Goal: Find specific page/section: Find specific page/section

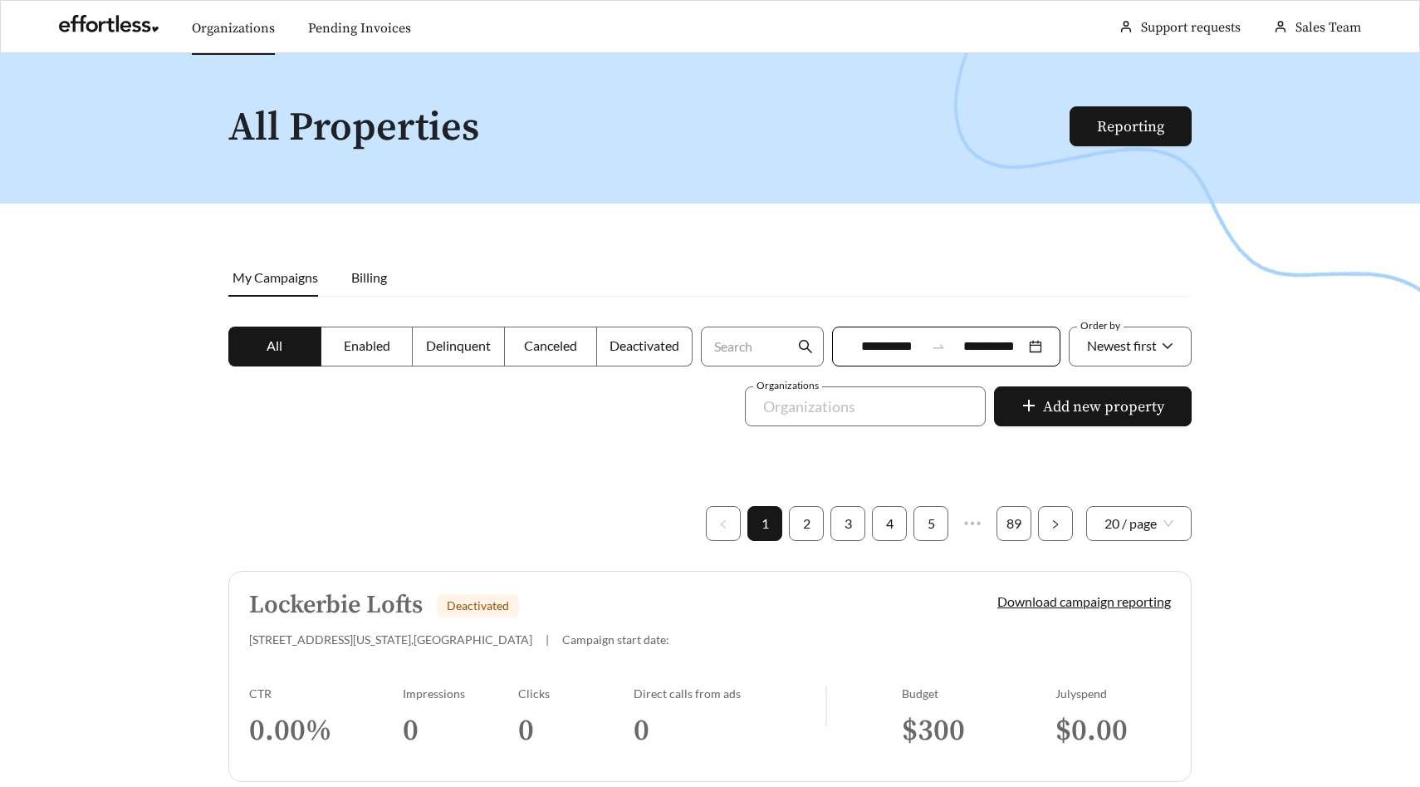
click at [234, 22] on link "Organizations" at bounding box center [233, 28] width 83 height 17
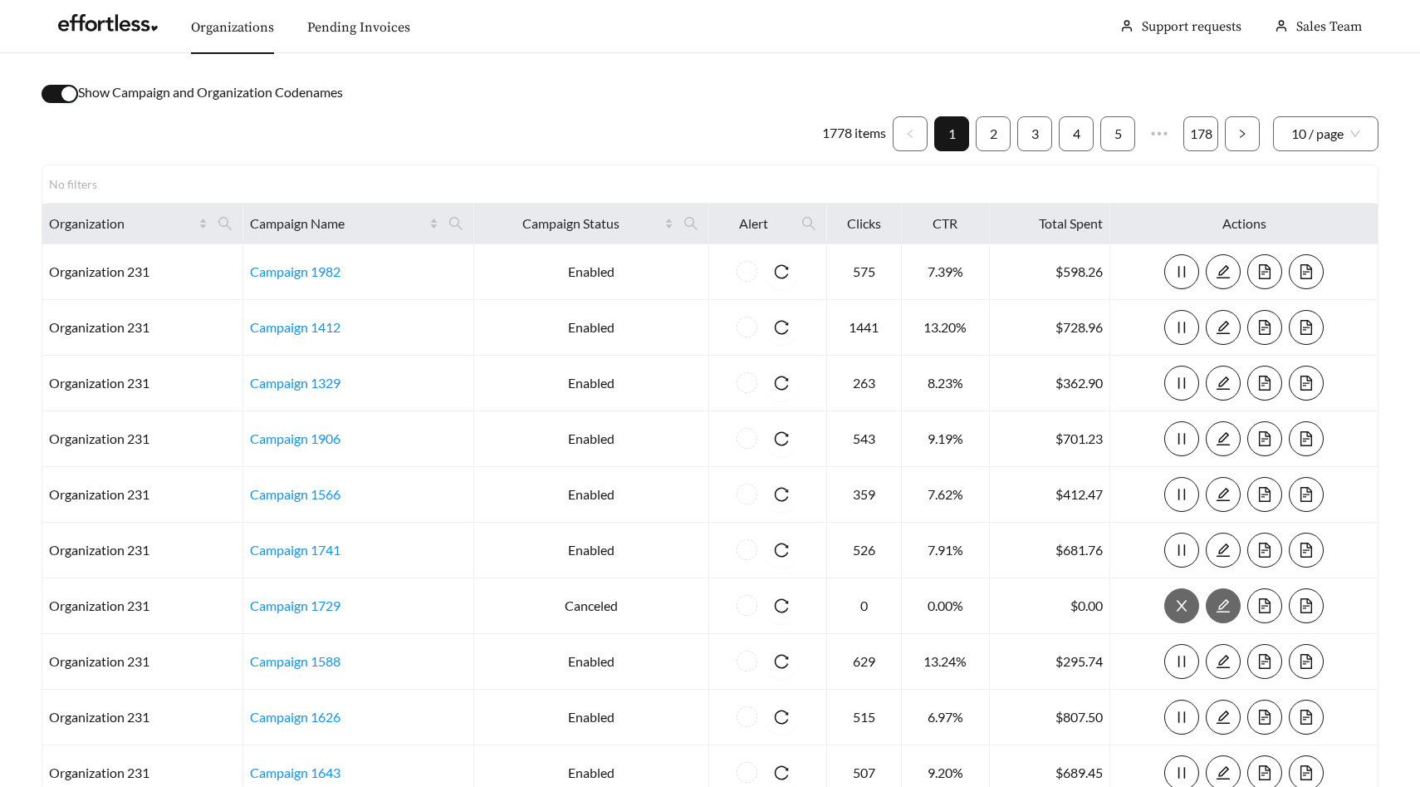
click at [65, 92] on div "button" at bounding box center [68, 93] width 15 height 15
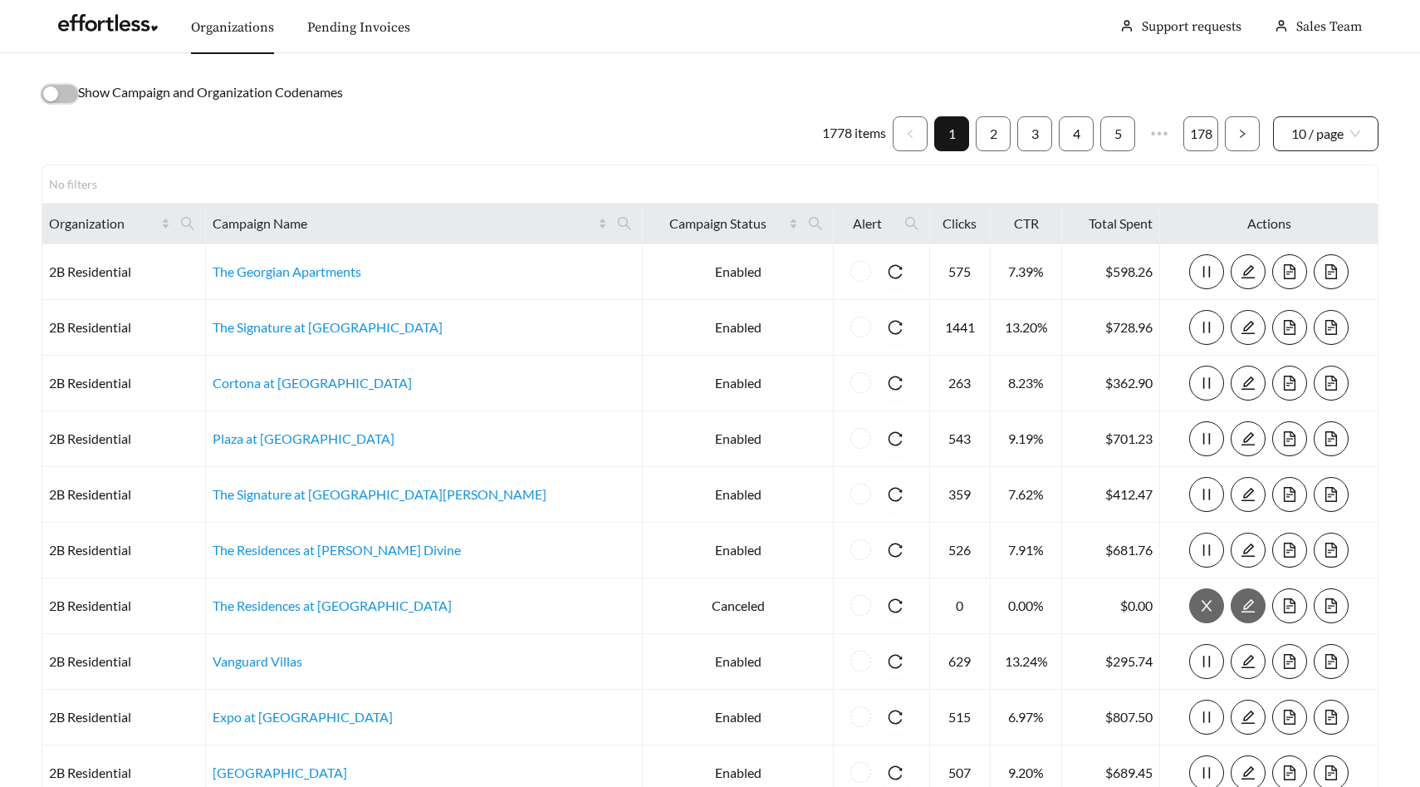
click at [1321, 126] on span "10 / page" at bounding box center [1326, 133] width 69 height 33
click at [1321, 226] on div "50 / page" at bounding box center [1327, 224] width 70 height 18
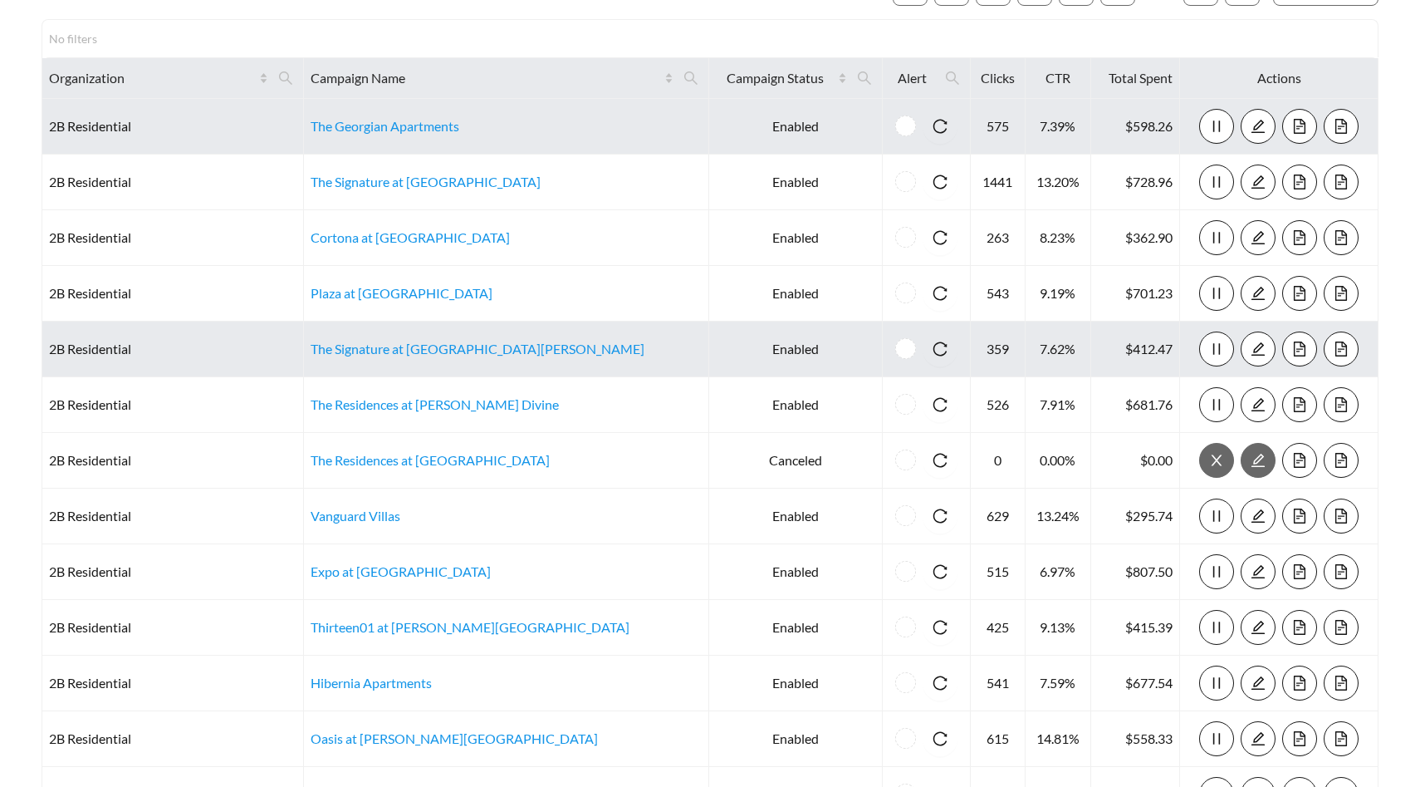
scroll to position [145, 0]
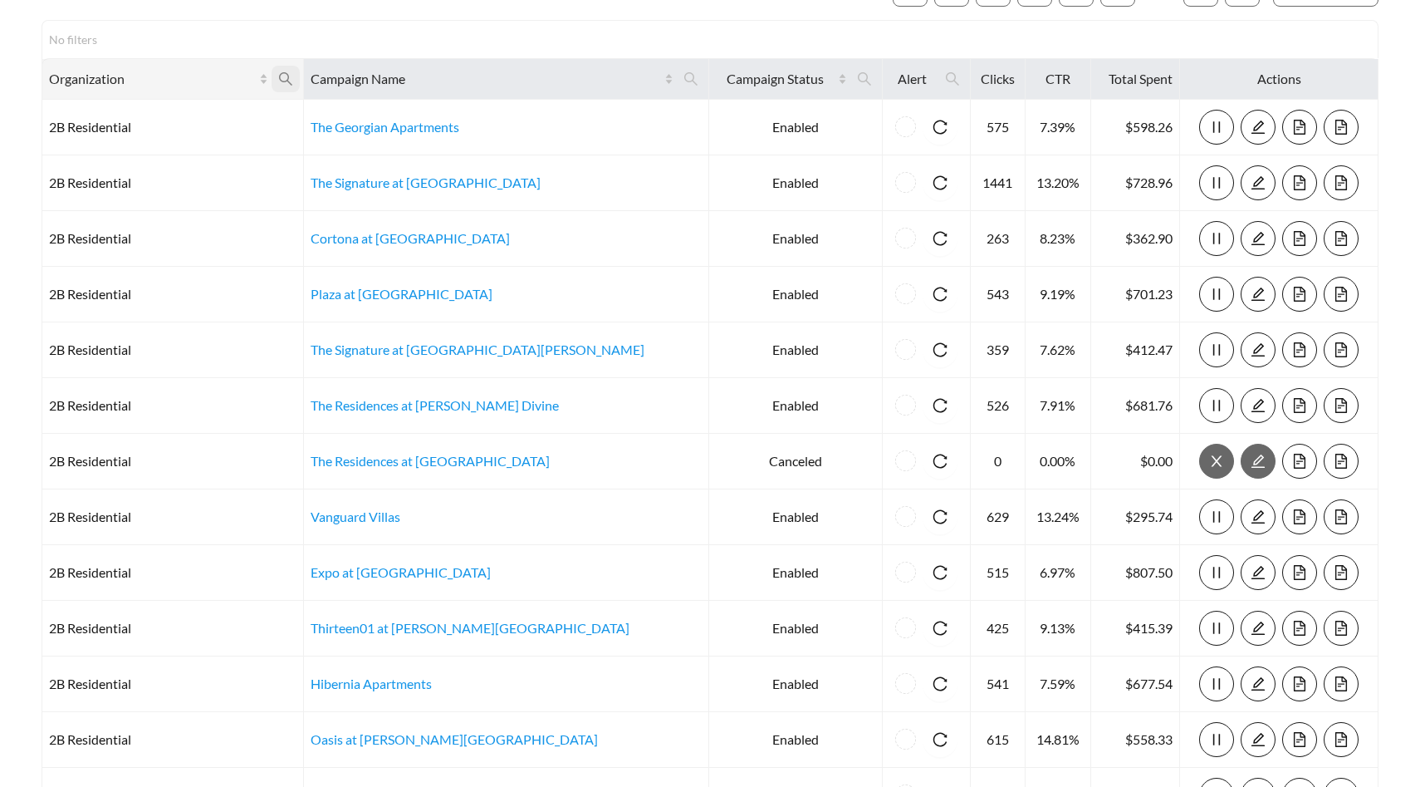
click at [293, 74] on icon "search" at bounding box center [285, 78] width 15 height 15
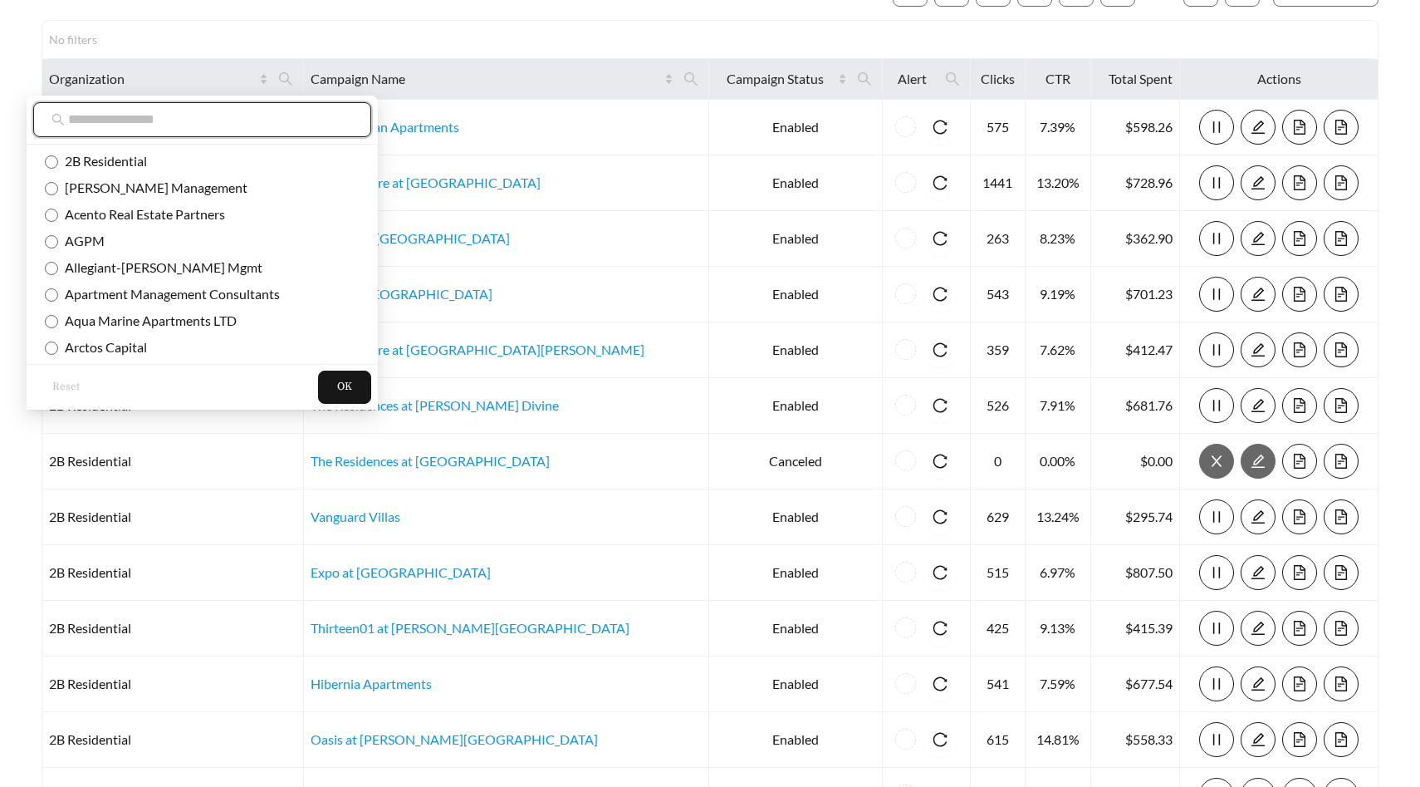
click at [223, 128] on input "text" at bounding box center [210, 120] width 285 height 20
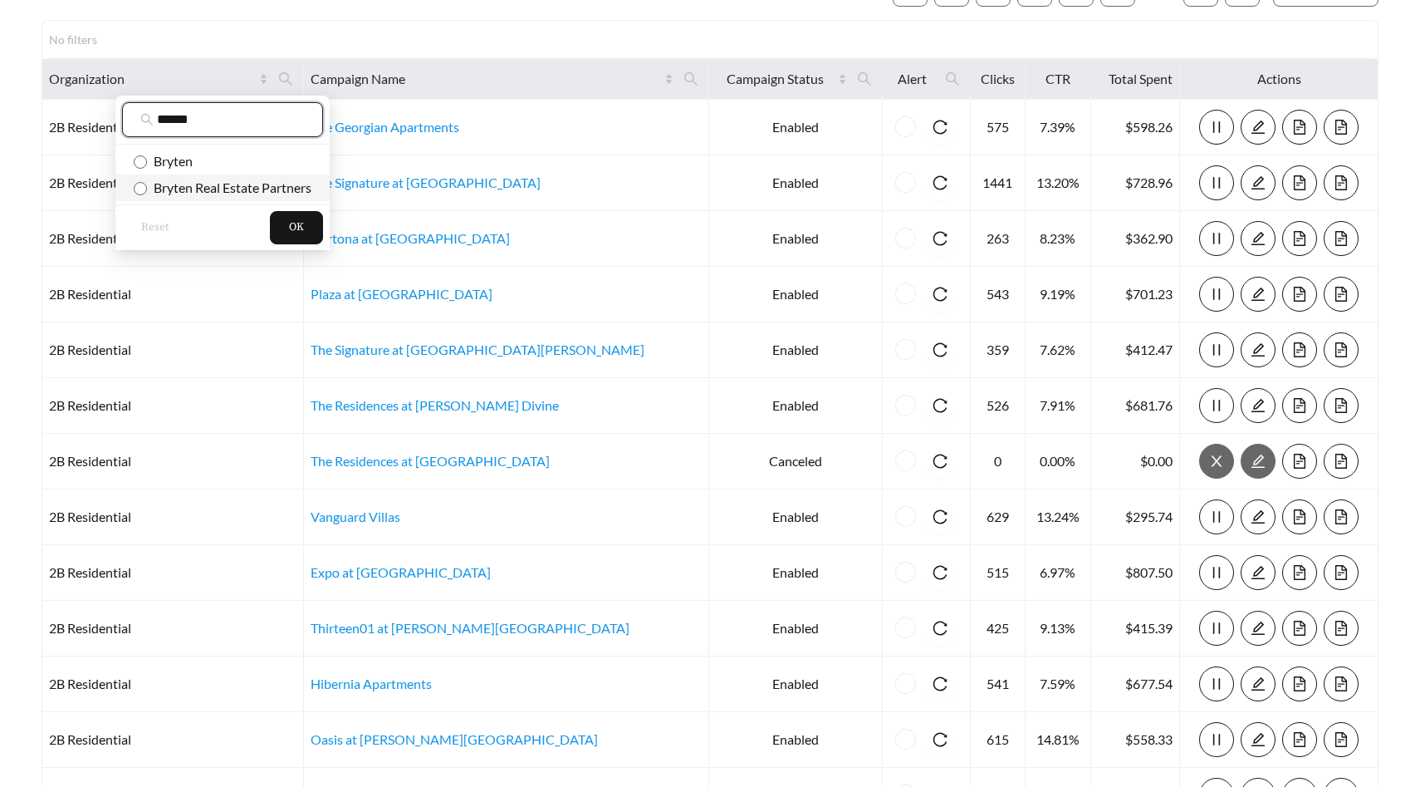
type input "******"
click at [204, 184] on span "Bryten Real Estate Partners" at bounding box center [229, 187] width 164 height 16
click at [170, 164] on span "Bryten" at bounding box center [170, 161] width 46 height 16
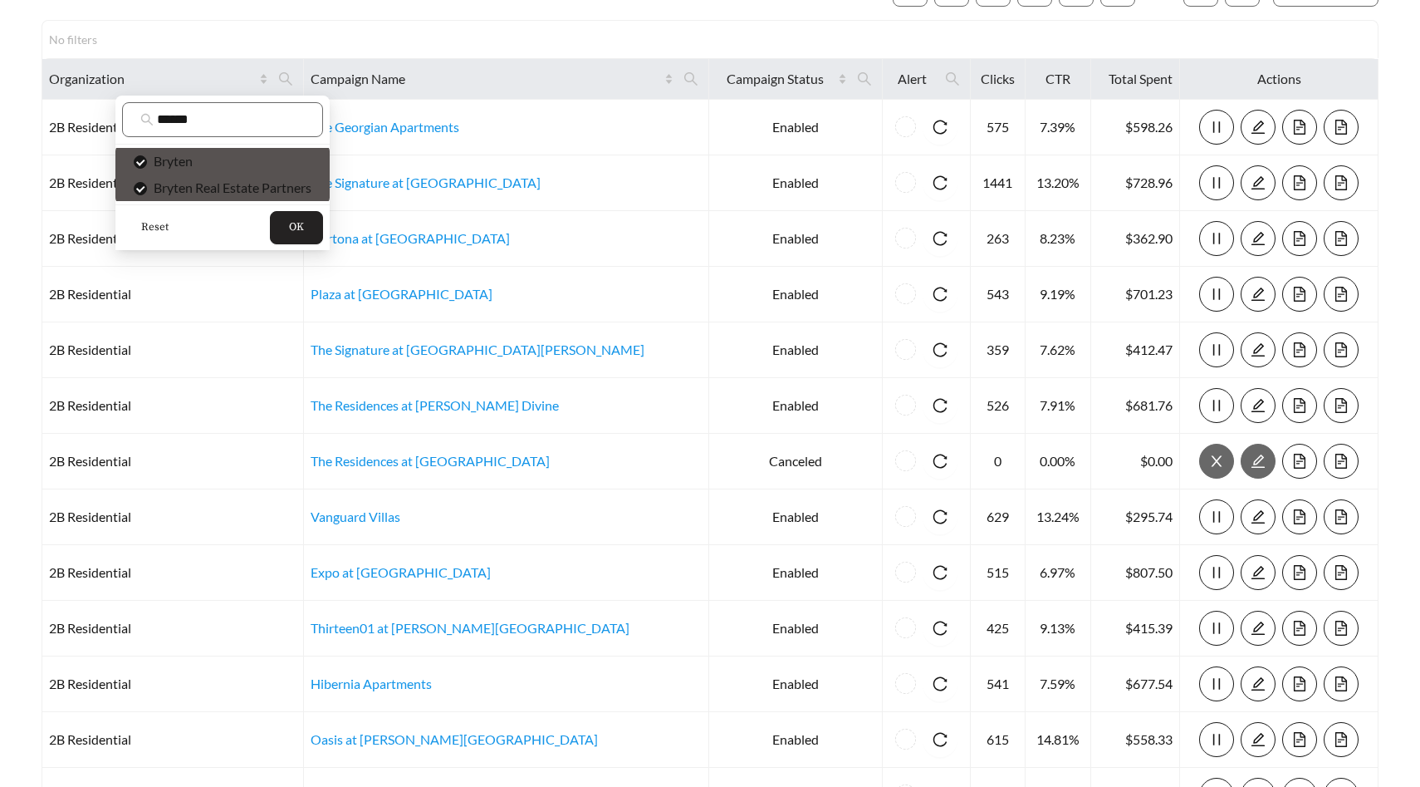
click at [311, 228] on button "OK" at bounding box center [296, 227] width 53 height 33
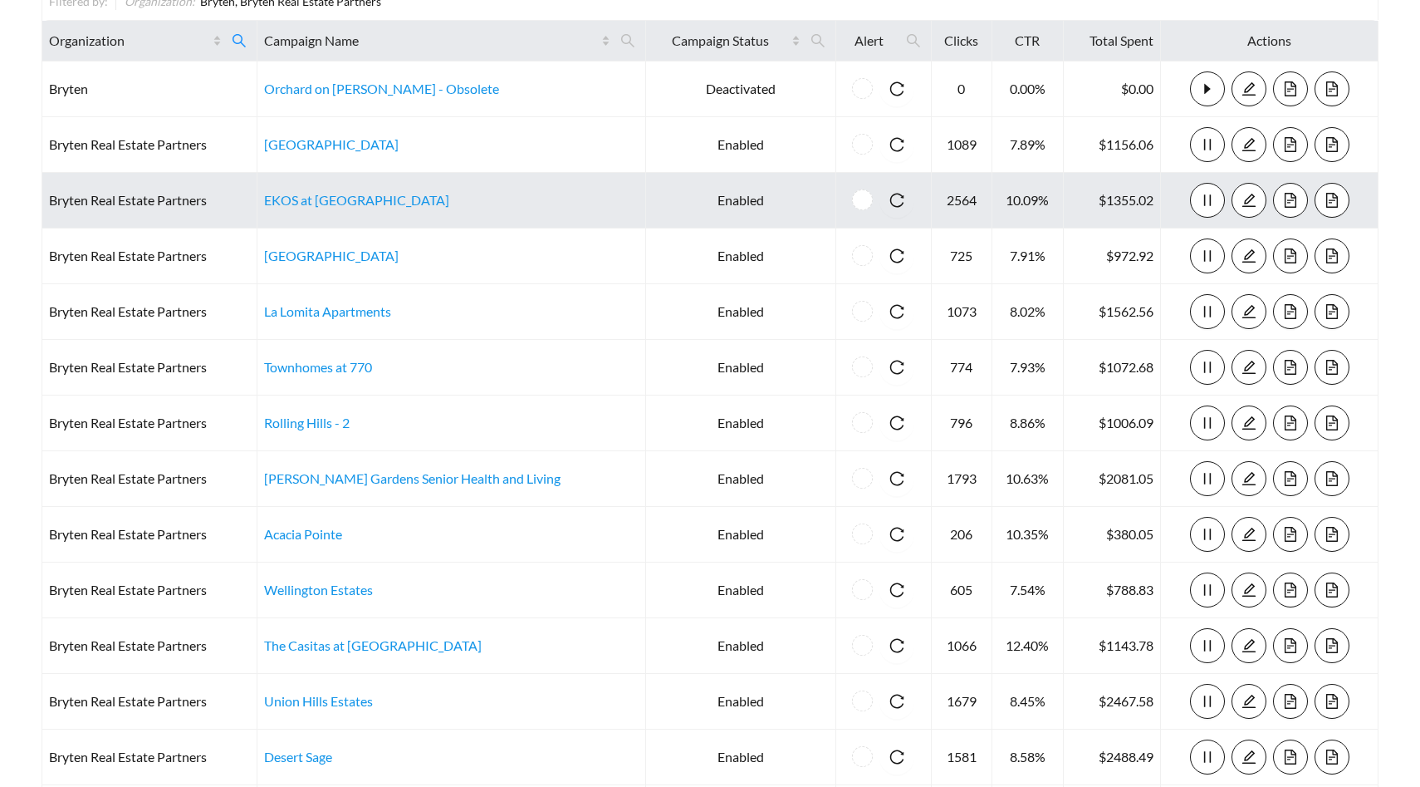
scroll to position [169, 0]
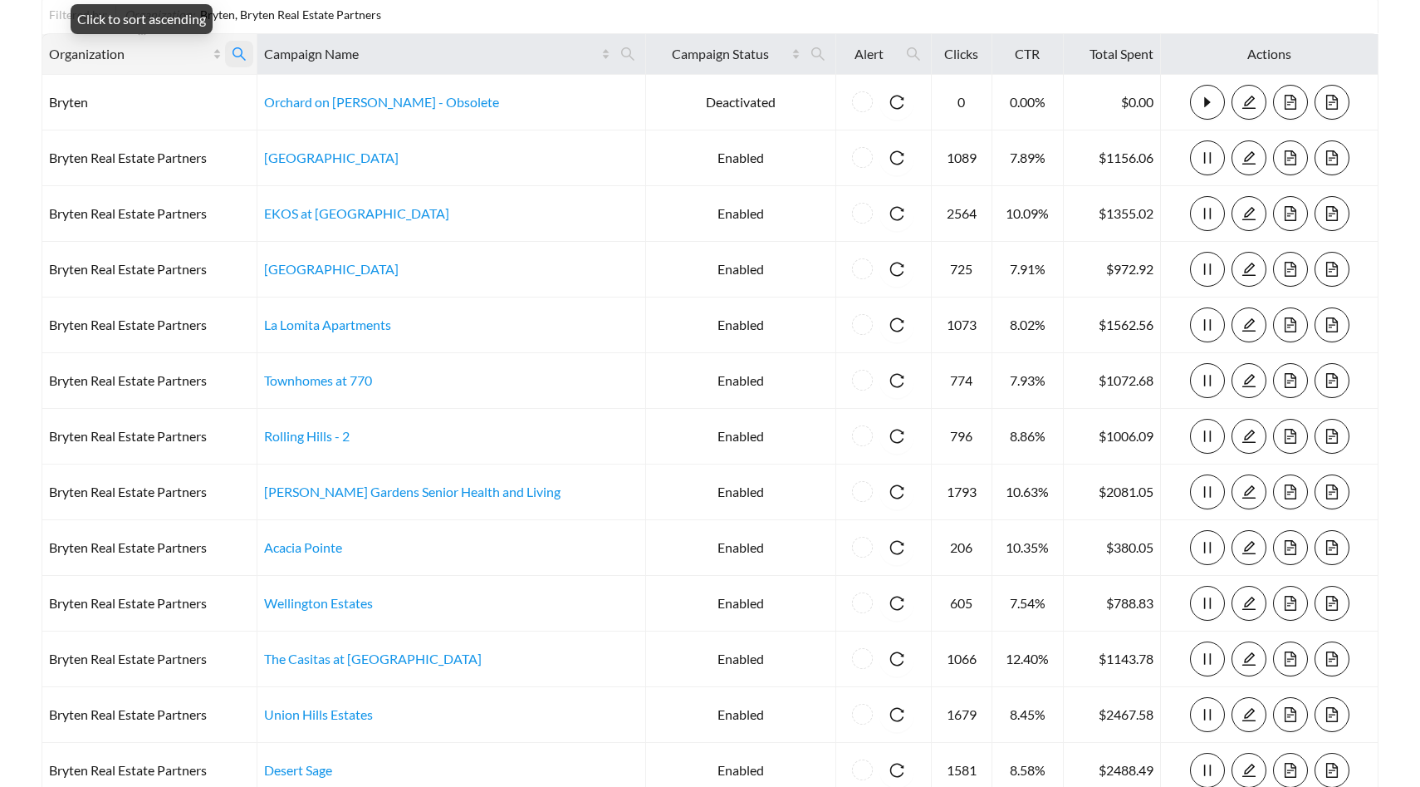
click at [246, 53] on icon "search" at bounding box center [239, 53] width 13 height 13
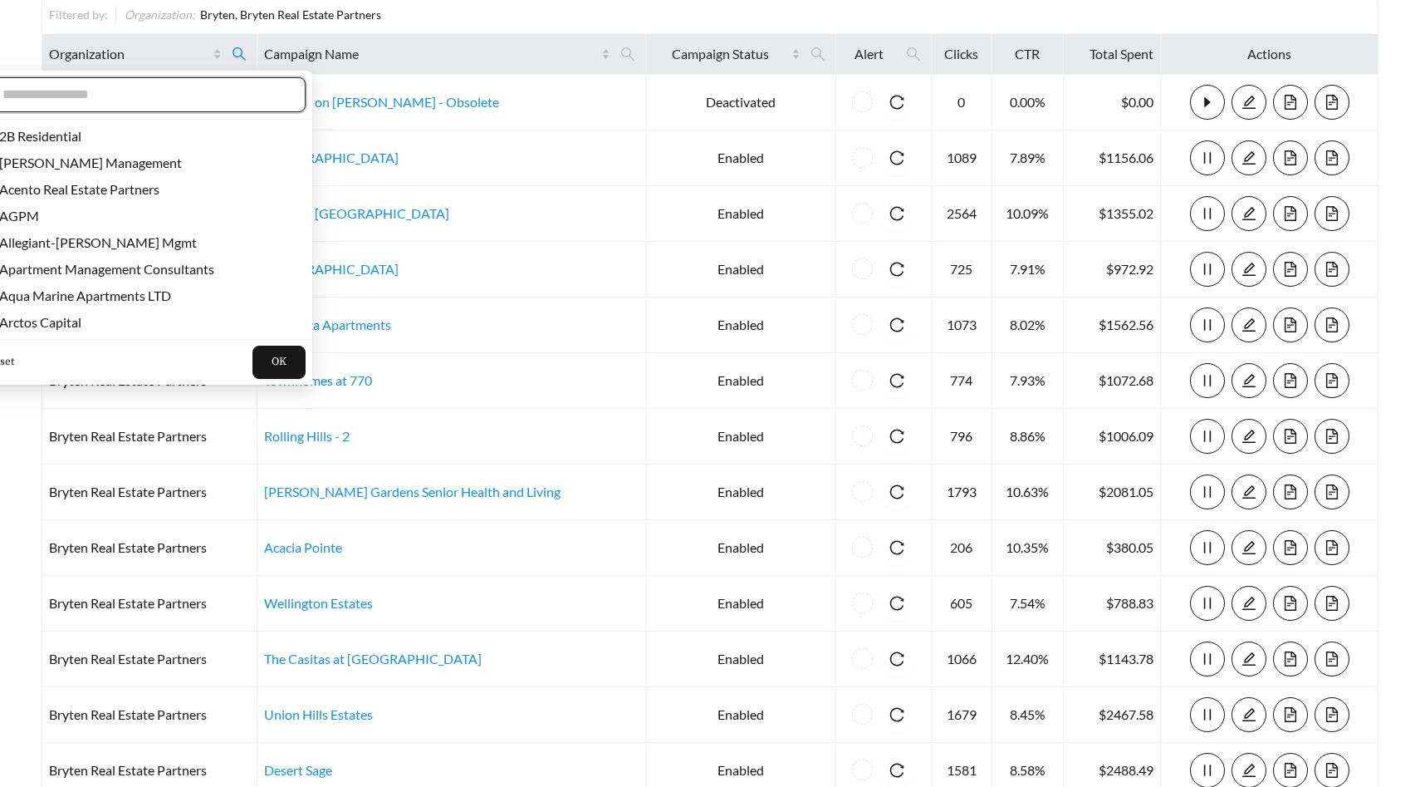
click at [179, 88] on input "text" at bounding box center [144, 95] width 285 height 20
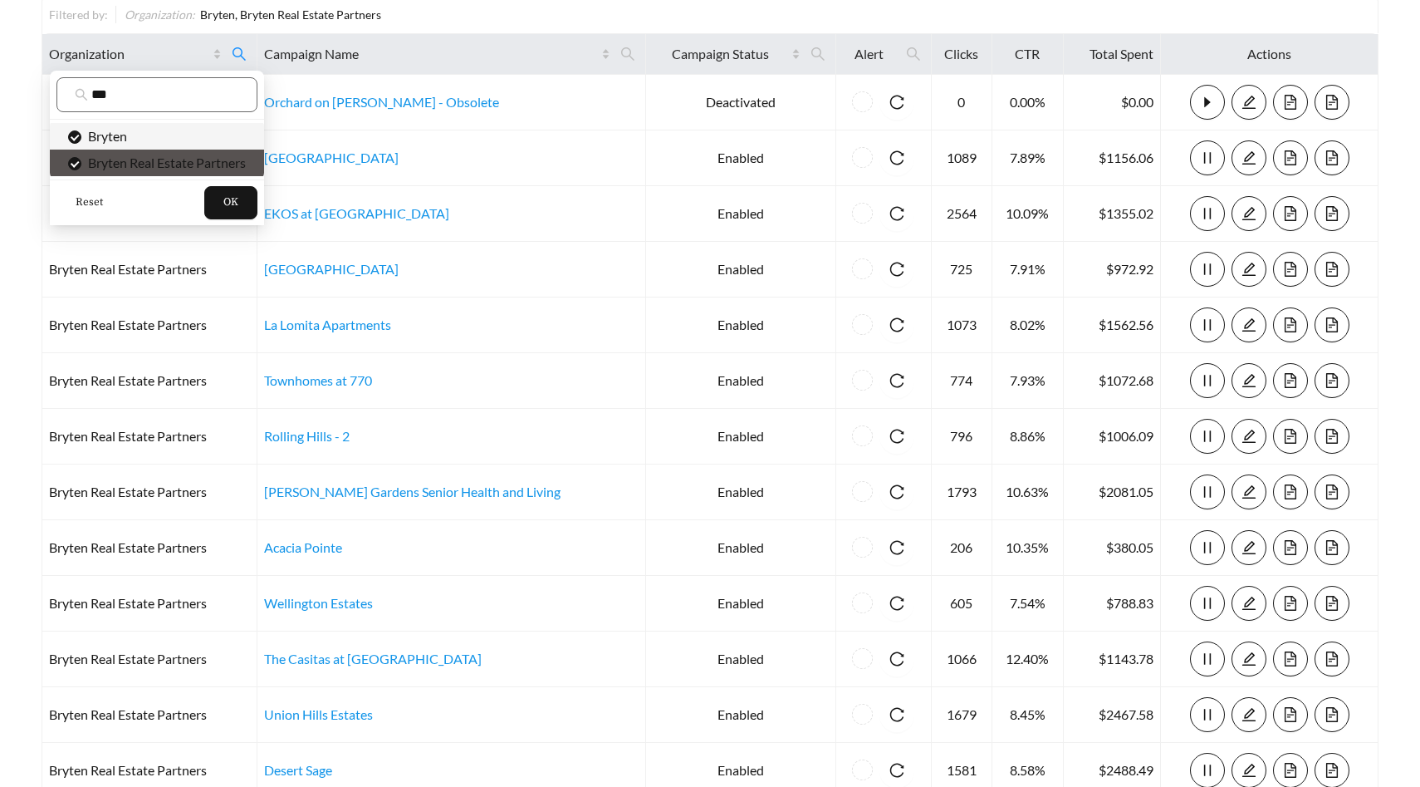
click at [111, 136] on span "Bryten" at bounding box center [104, 136] width 46 height 16
click at [115, 161] on span "Bryten Real Estate Partners" at bounding box center [163, 163] width 164 height 16
click at [144, 86] on input "***" at bounding box center [165, 95] width 148 height 20
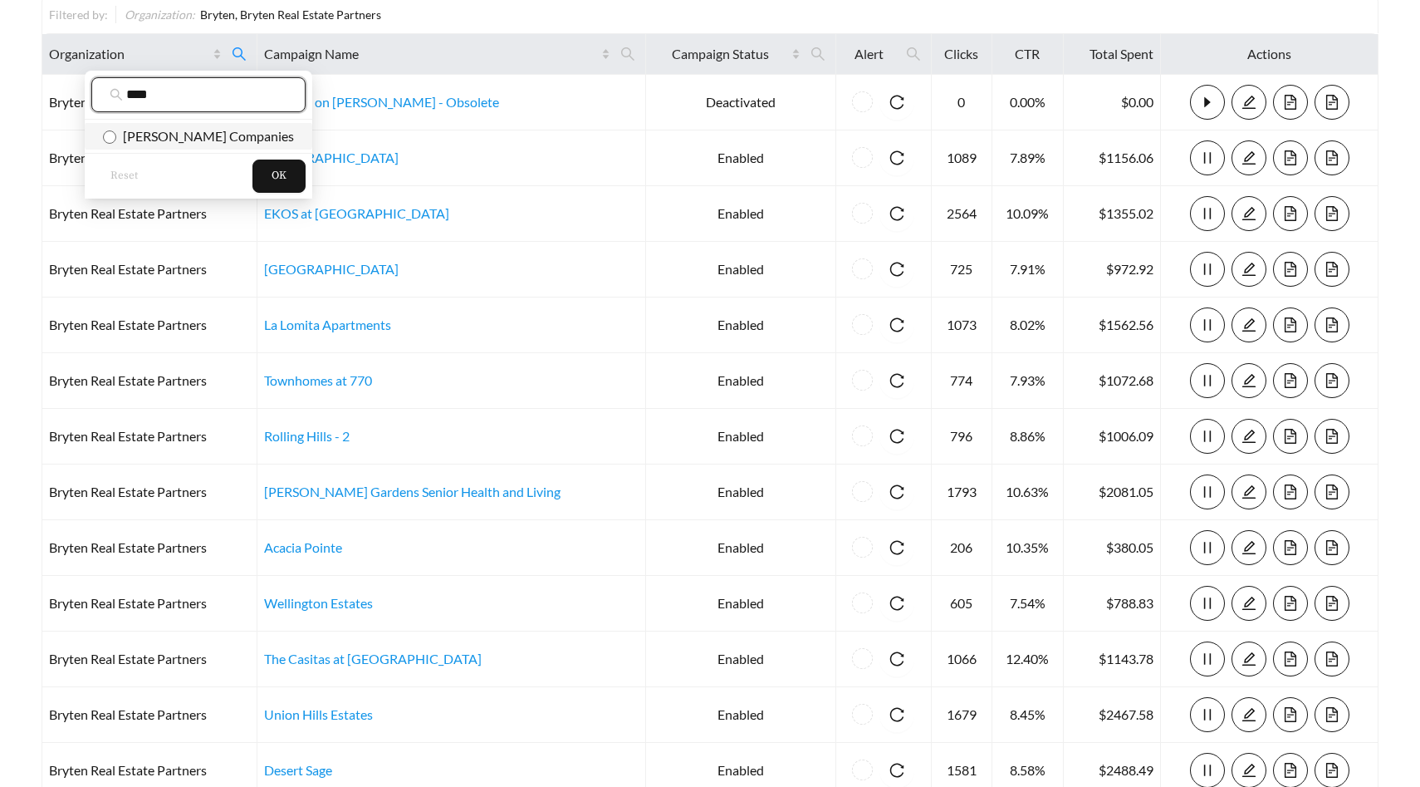
type input "****"
click at [145, 138] on span "[PERSON_NAME] Companies" at bounding box center [205, 136] width 178 height 16
click at [272, 169] on span "OK" at bounding box center [279, 176] width 15 height 17
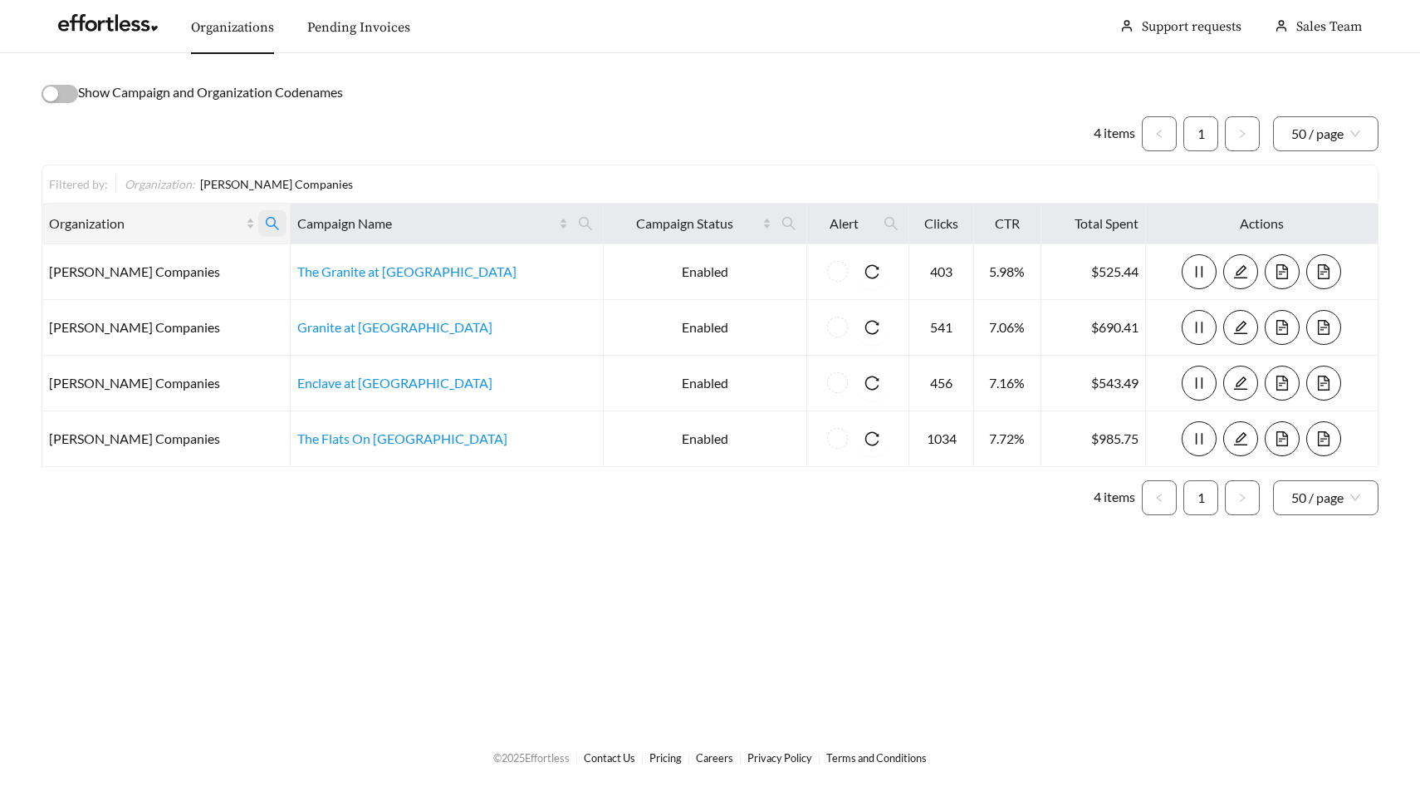
click at [266, 225] on icon "search" at bounding box center [272, 223] width 13 height 13
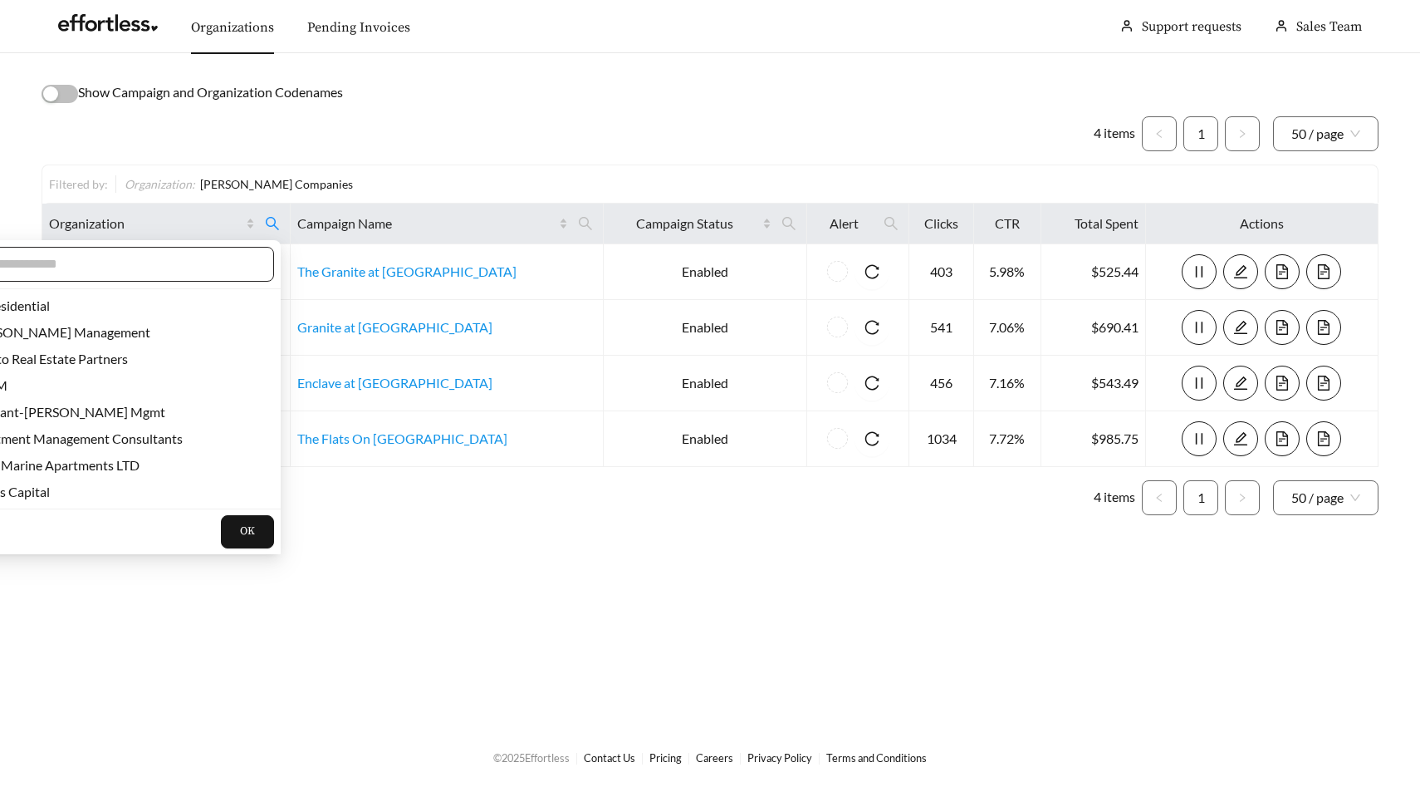
click at [165, 258] on input "text" at bounding box center [113, 264] width 285 height 20
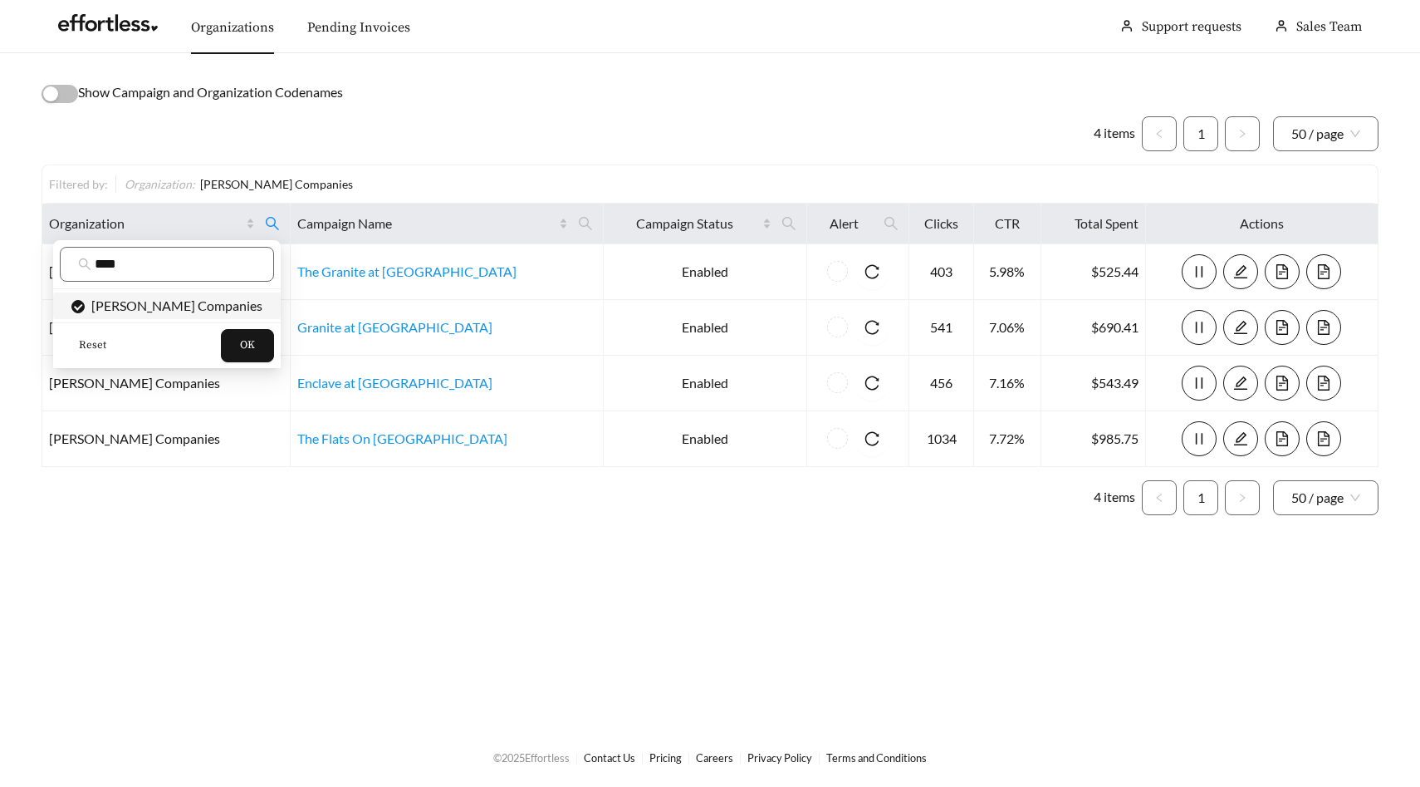
click at [161, 299] on span "[PERSON_NAME] Companies" at bounding box center [174, 305] width 178 height 16
click at [171, 255] on input "****" at bounding box center [175, 264] width 161 height 20
type input "******"
click at [181, 306] on span "[PERSON_NAME] and [PERSON_NAME]" at bounding box center [205, 305] width 241 height 16
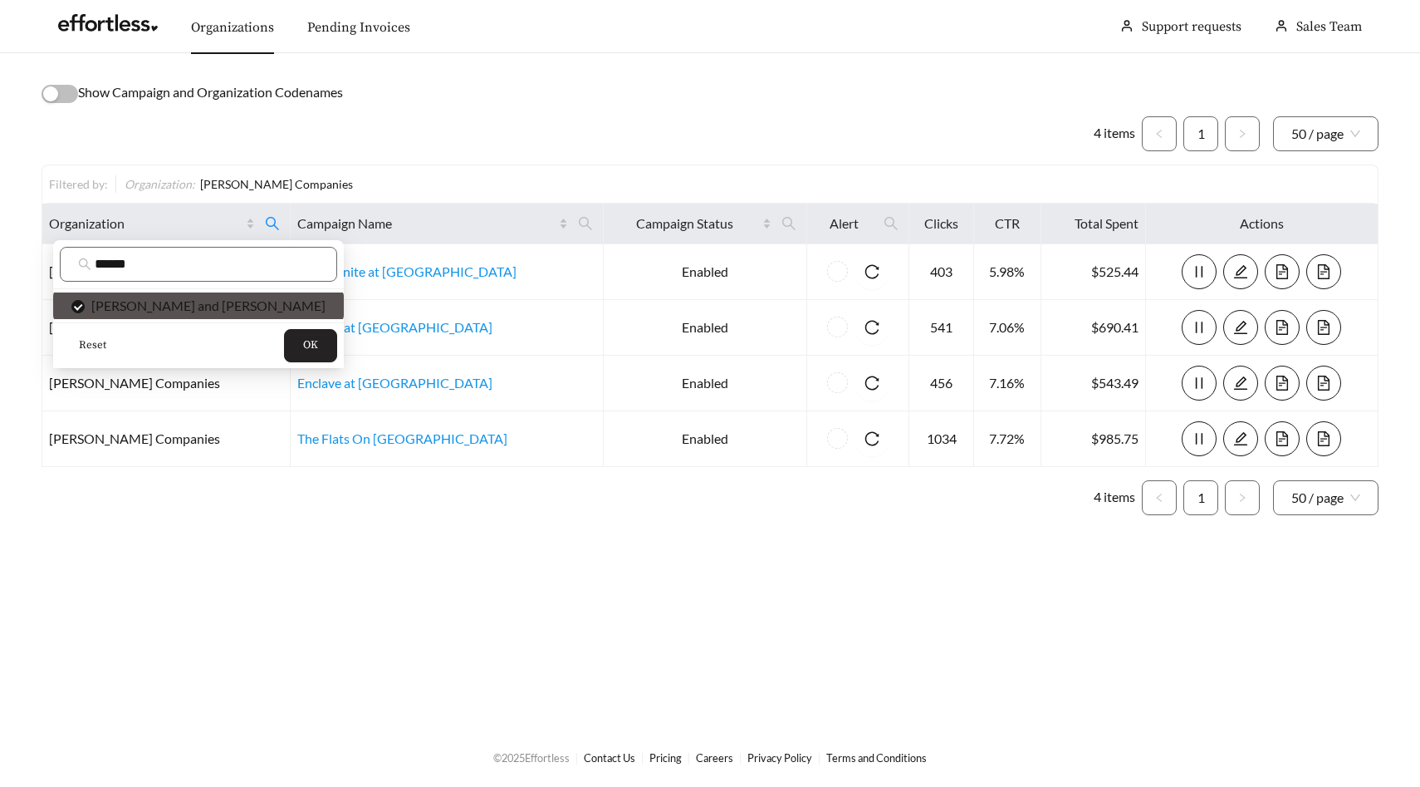
click at [303, 343] on span "OK" at bounding box center [310, 345] width 15 height 17
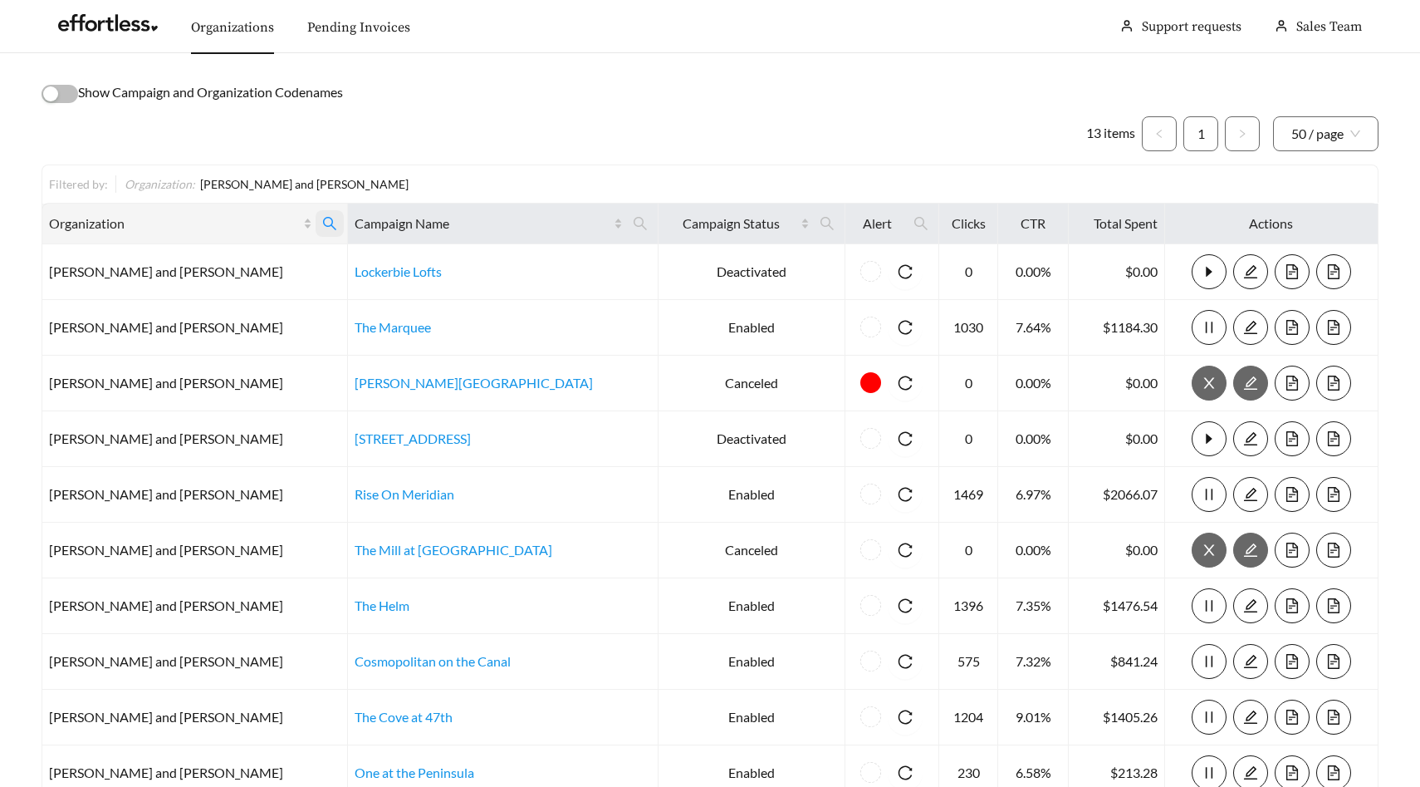
click at [323, 226] on icon "search" at bounding box center [329, 223] width 13 height 13
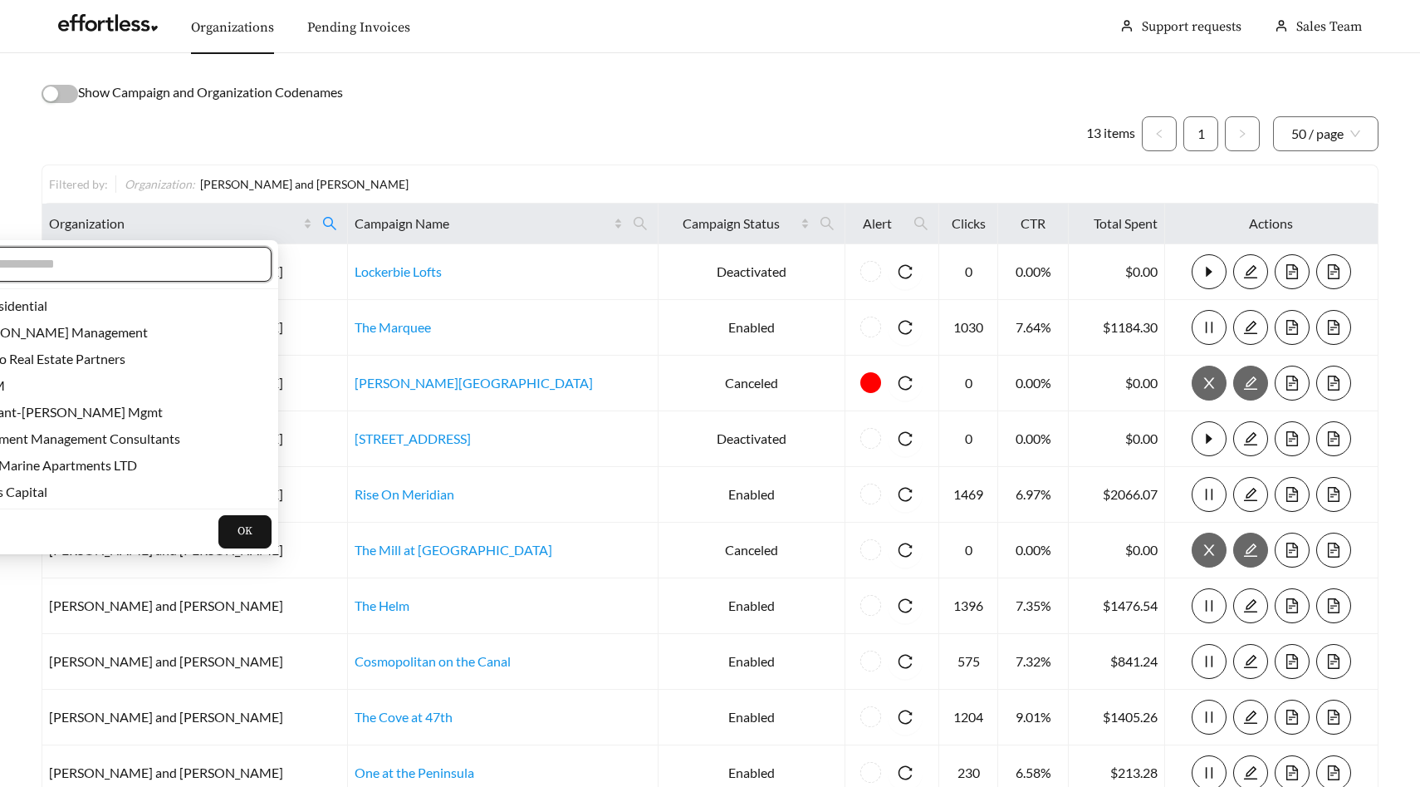
click at [189, 266] on input "text" at bounding box center [110, 264] width 285 height 20
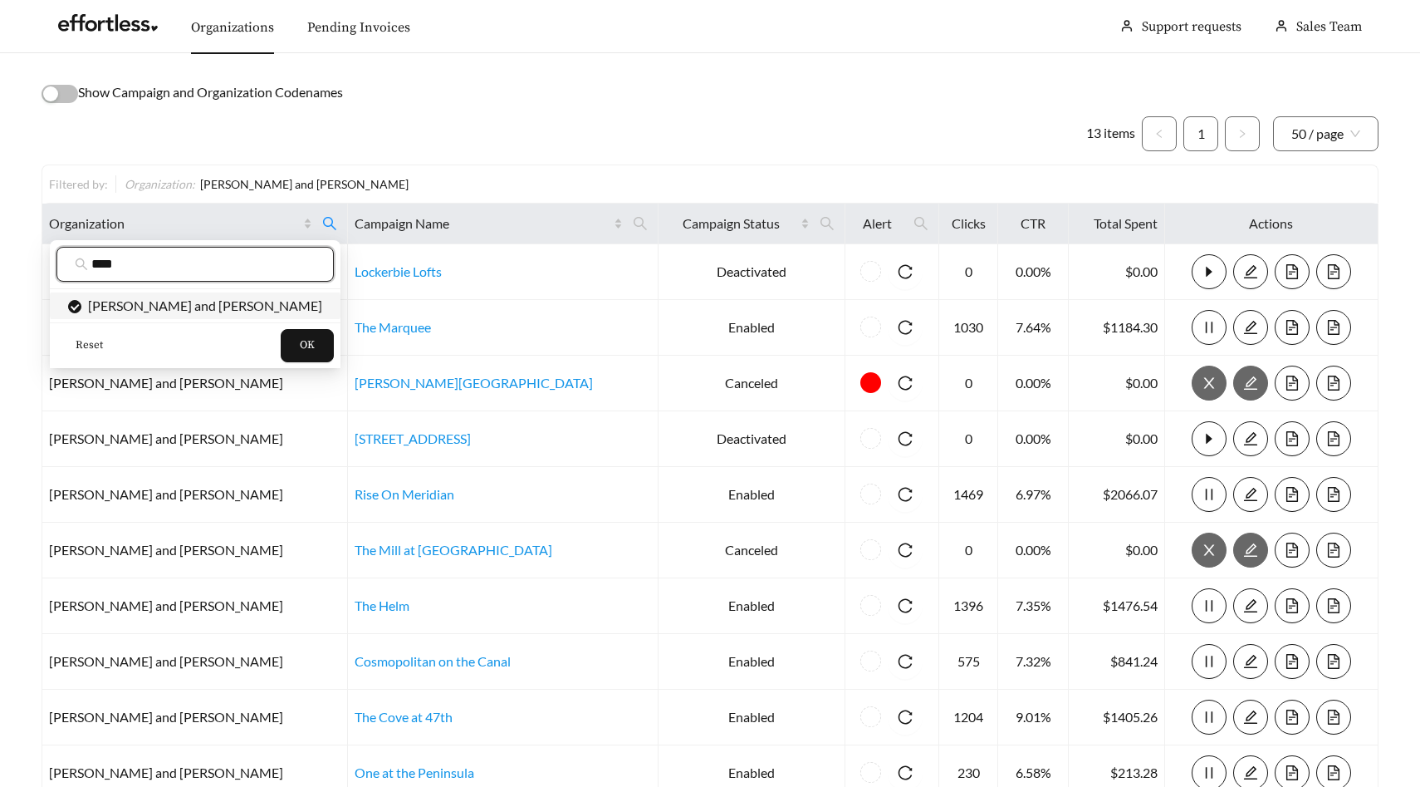
type input "****"
click at [200, 305] on span "[PERSON_NAME] and [PERSON_NAME]" at bounding box center [201, 305] width 241 height 16
click at [281, 336] on button "OK" at bounding box center [307, 345] width 53 height 33
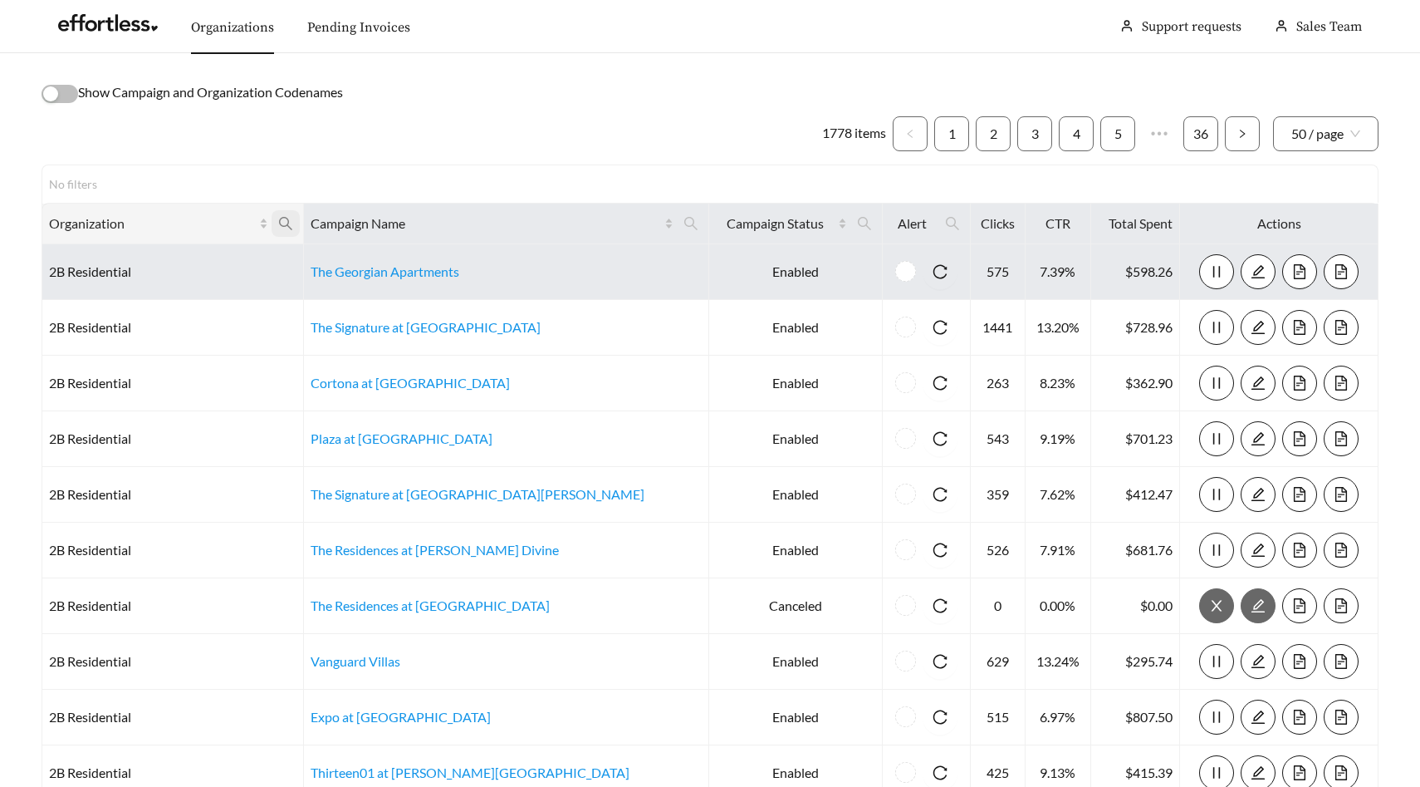
click at [292, 217] on icon "search" at bounding box center [285, 223] width 13 height 13
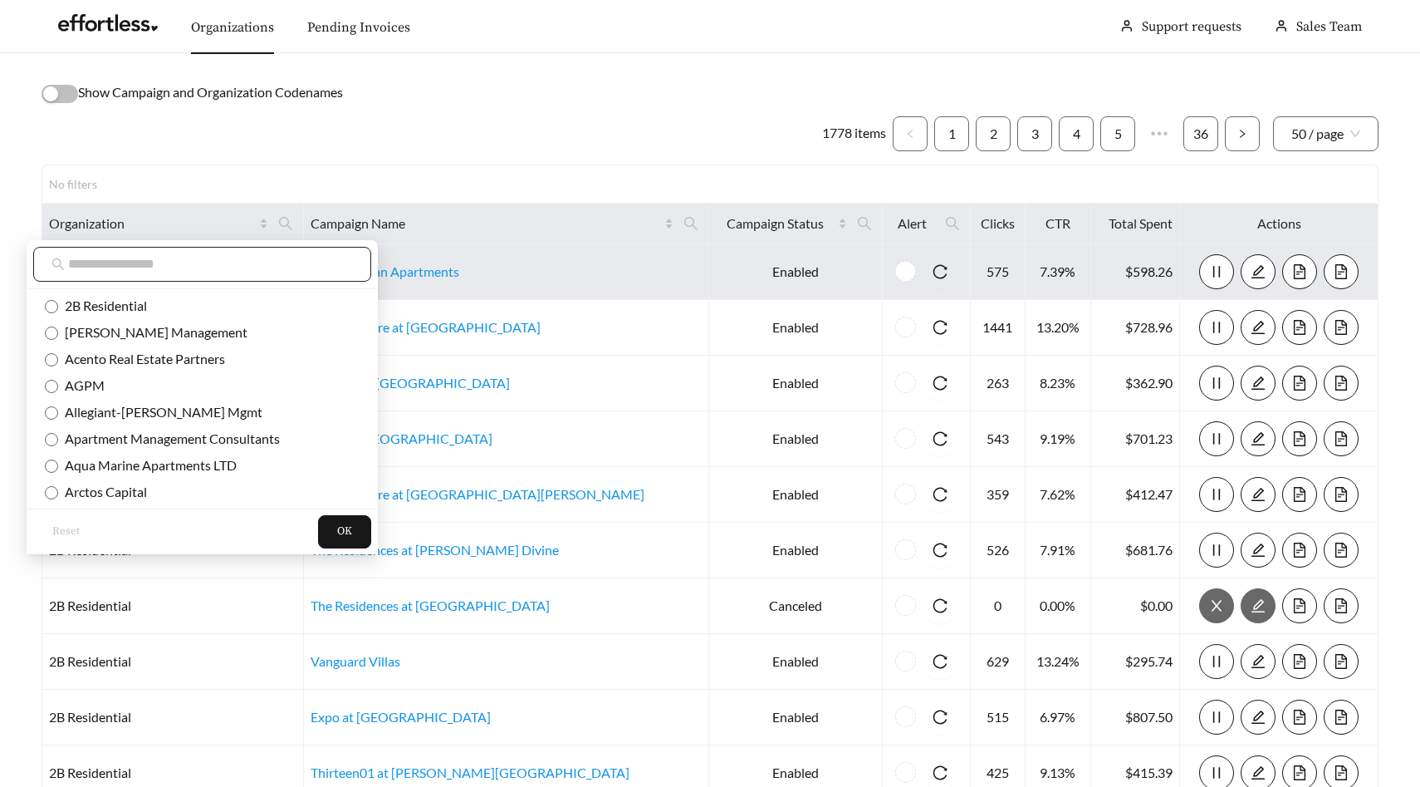
click at [262, 254] on input "text" at bounding box center [210, 264] width 285 height 20
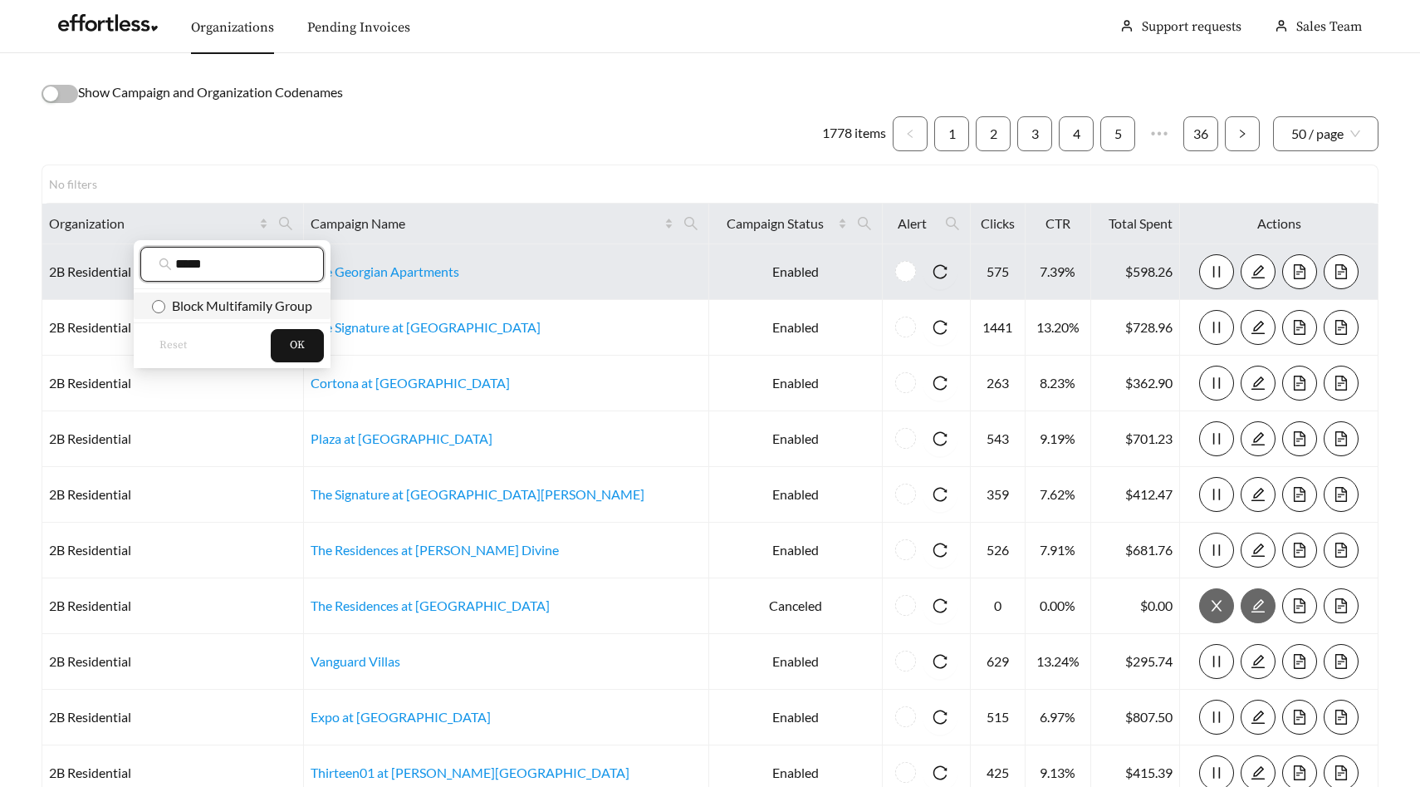
type input "*****"
click at [282, 313] on span "Block Multifamily Group" at bounding box center [232, 306] width 160 height 18
click at [299, 337] on span "OK" at bounding box center [297, 345] width 15 height 17
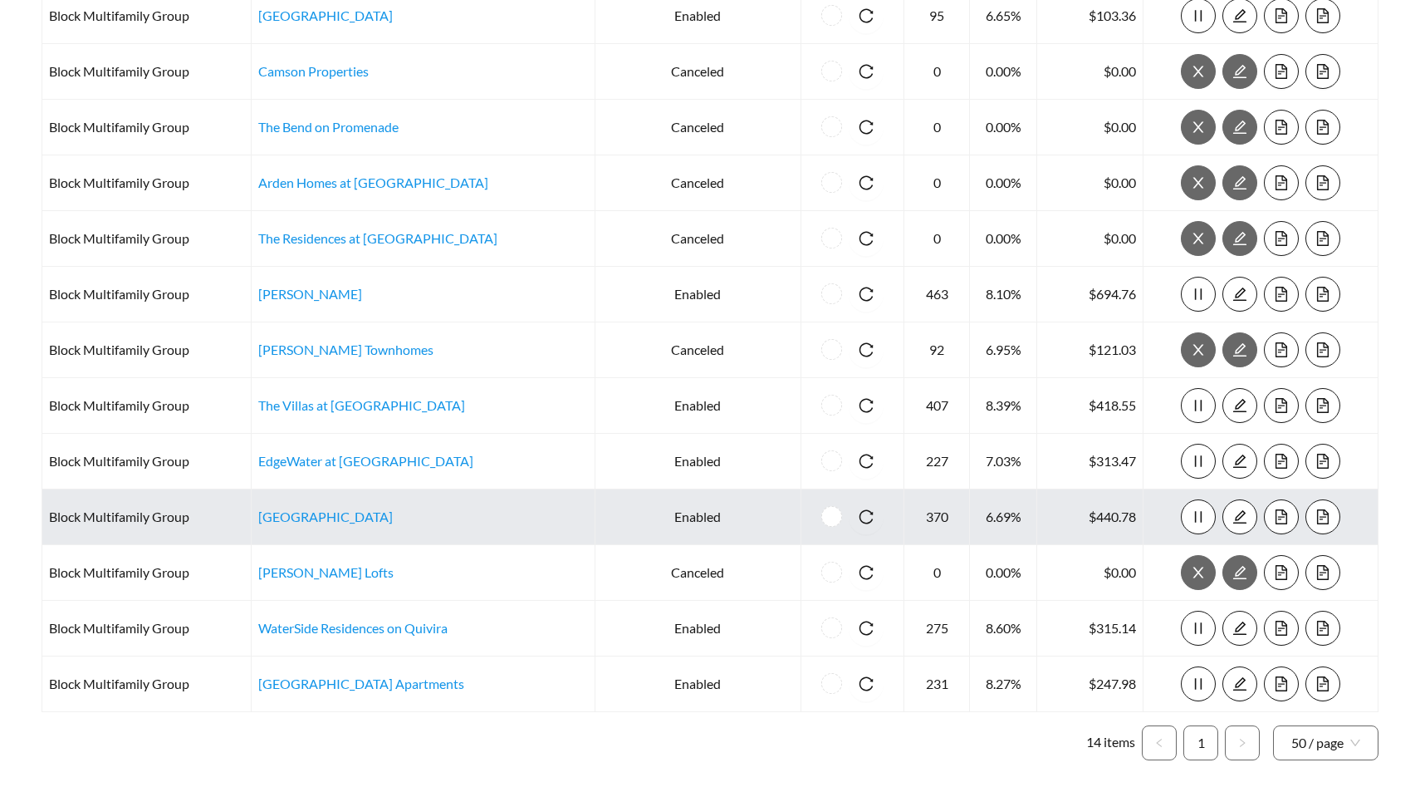
scroll to position [368, 0]
